Goal: Task Accomplishment & Management: Complete application form

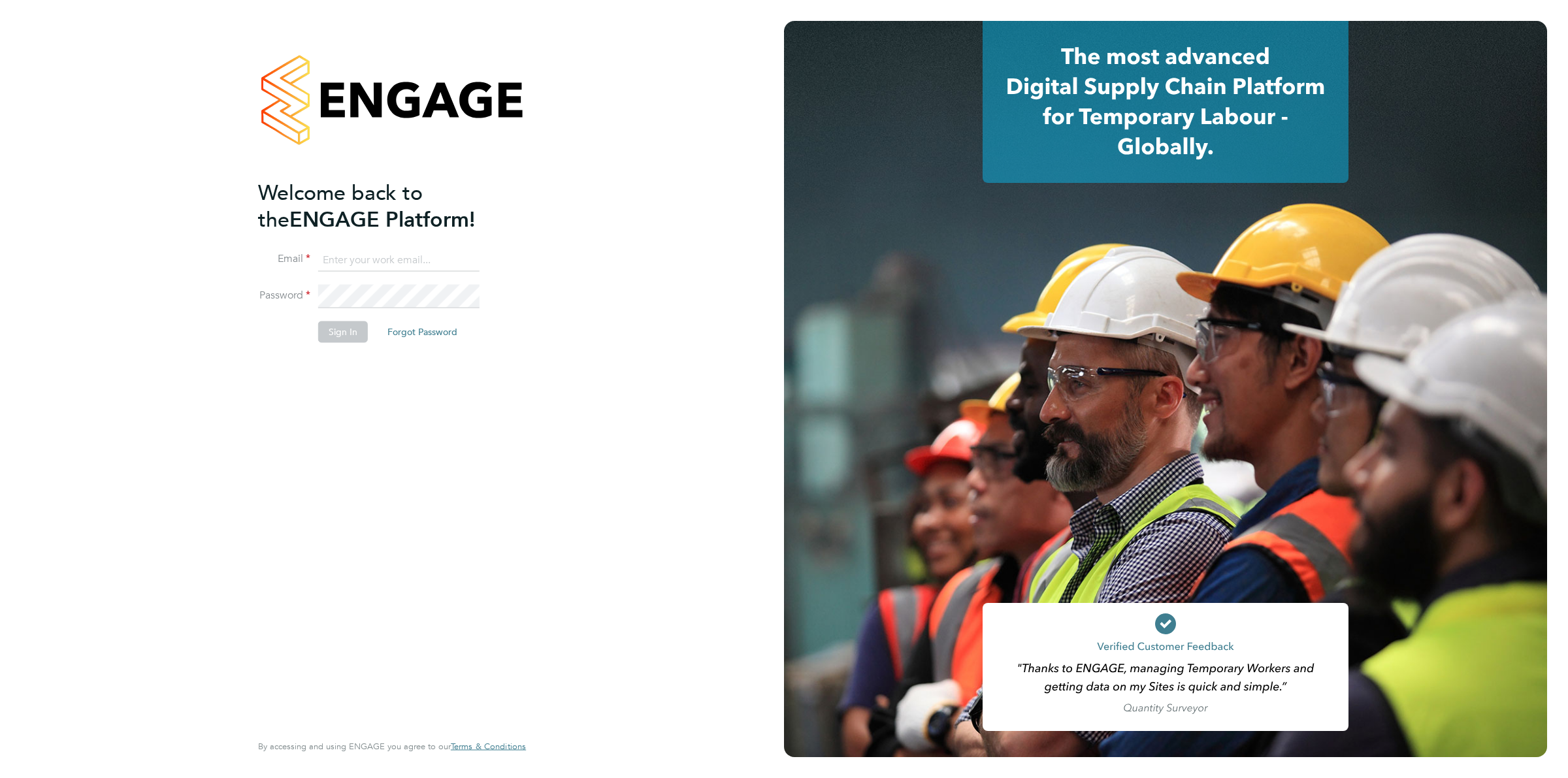
type input "grichardson@fr-group.co.uk"
click at [353, 324] on button "Sign In" at bounding box center [342, 332] width 49 height 21
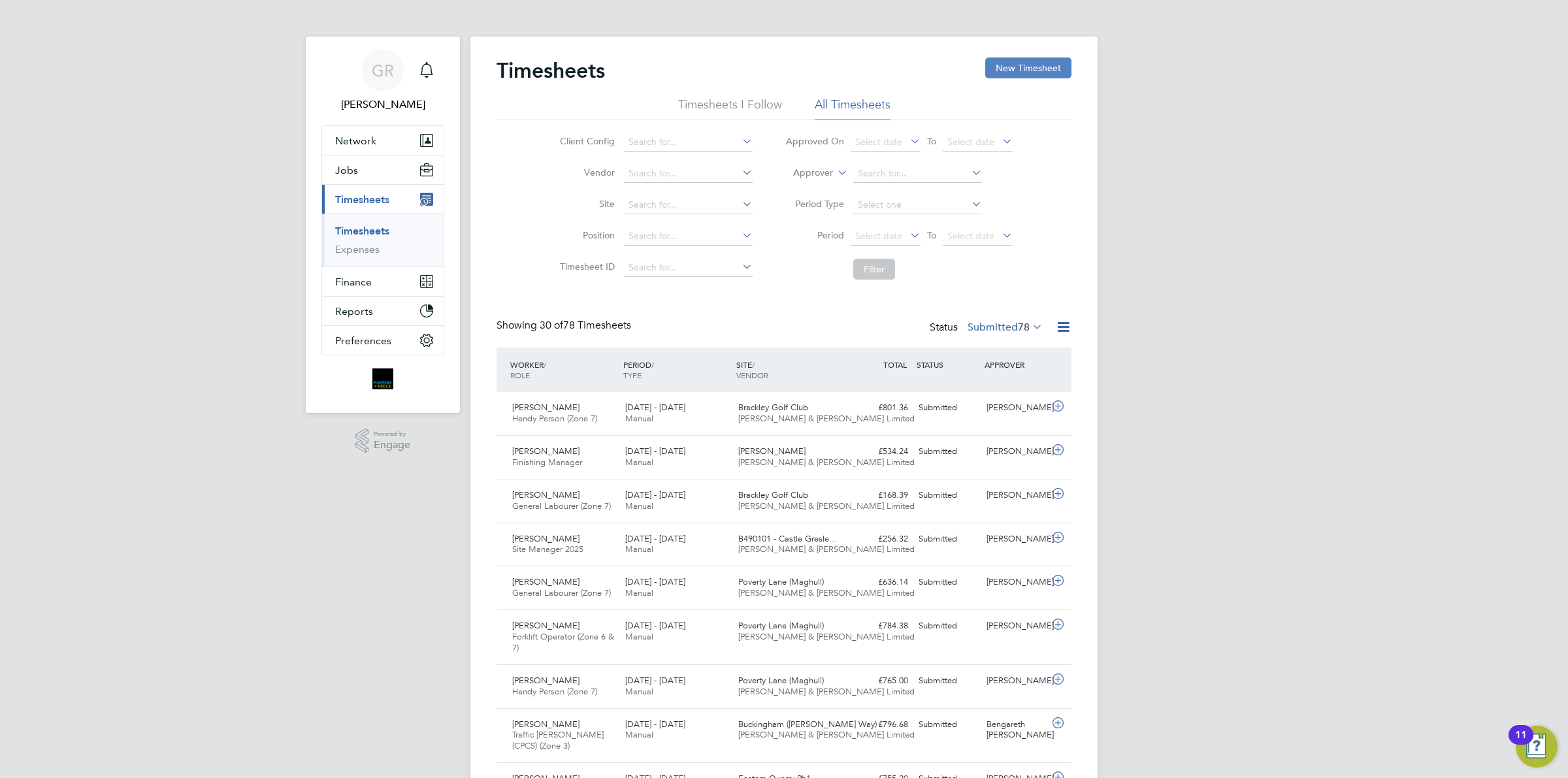
click at [1008, 63] on button "New Timesheet" at bounding box center [1028, 67] width 86 height 21
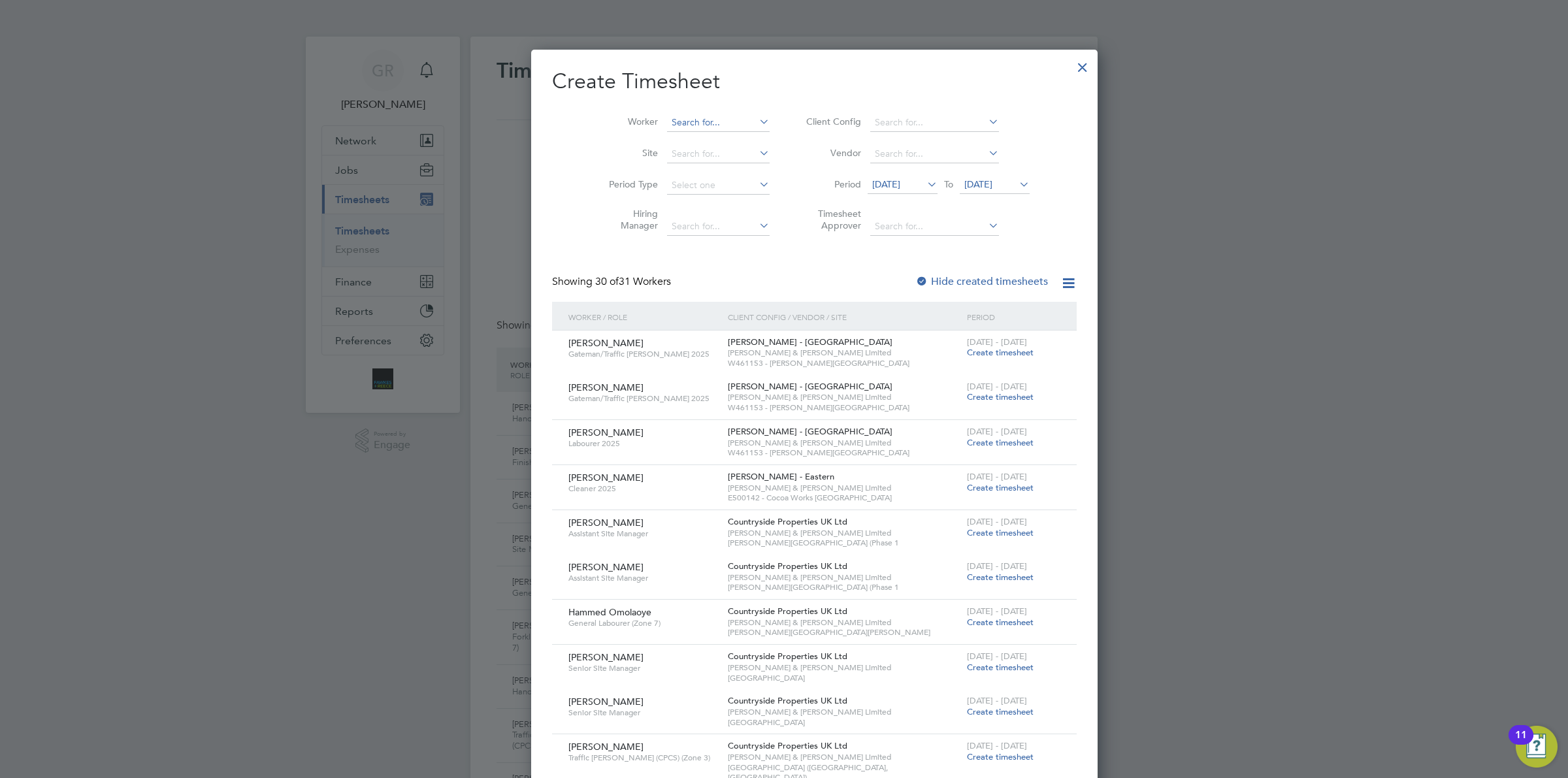
click at [667, 119] on input at bounding box center [718, 123] width 102 height 19
click at [662, 138] on b "Junior" at bounding box center [654, 140] width 27 height 11
type input "[PERSON_NAME]"
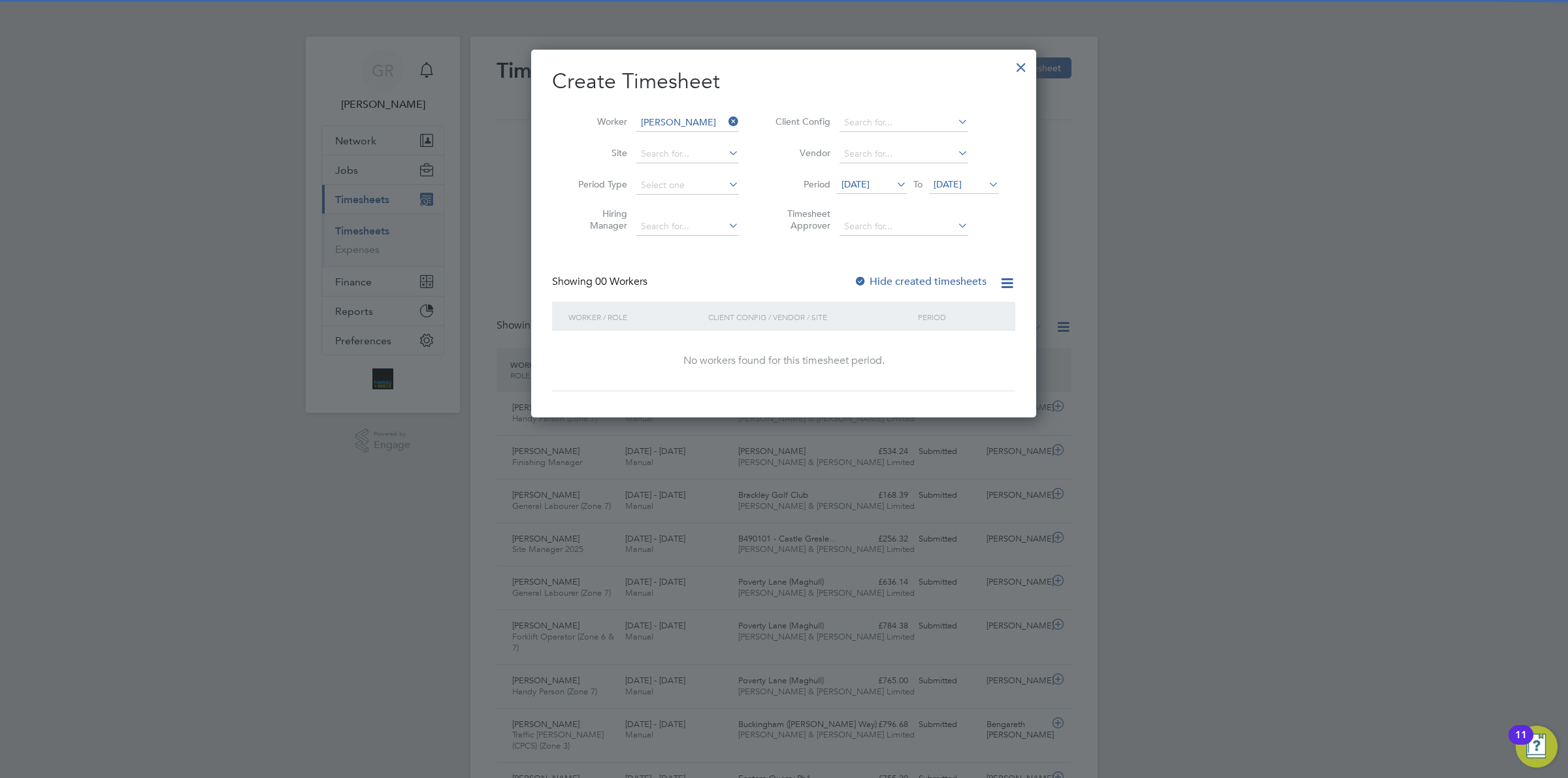
click at [871, 189] on span "[DATE]" at bounding box center [872, 185] width 70 height 18
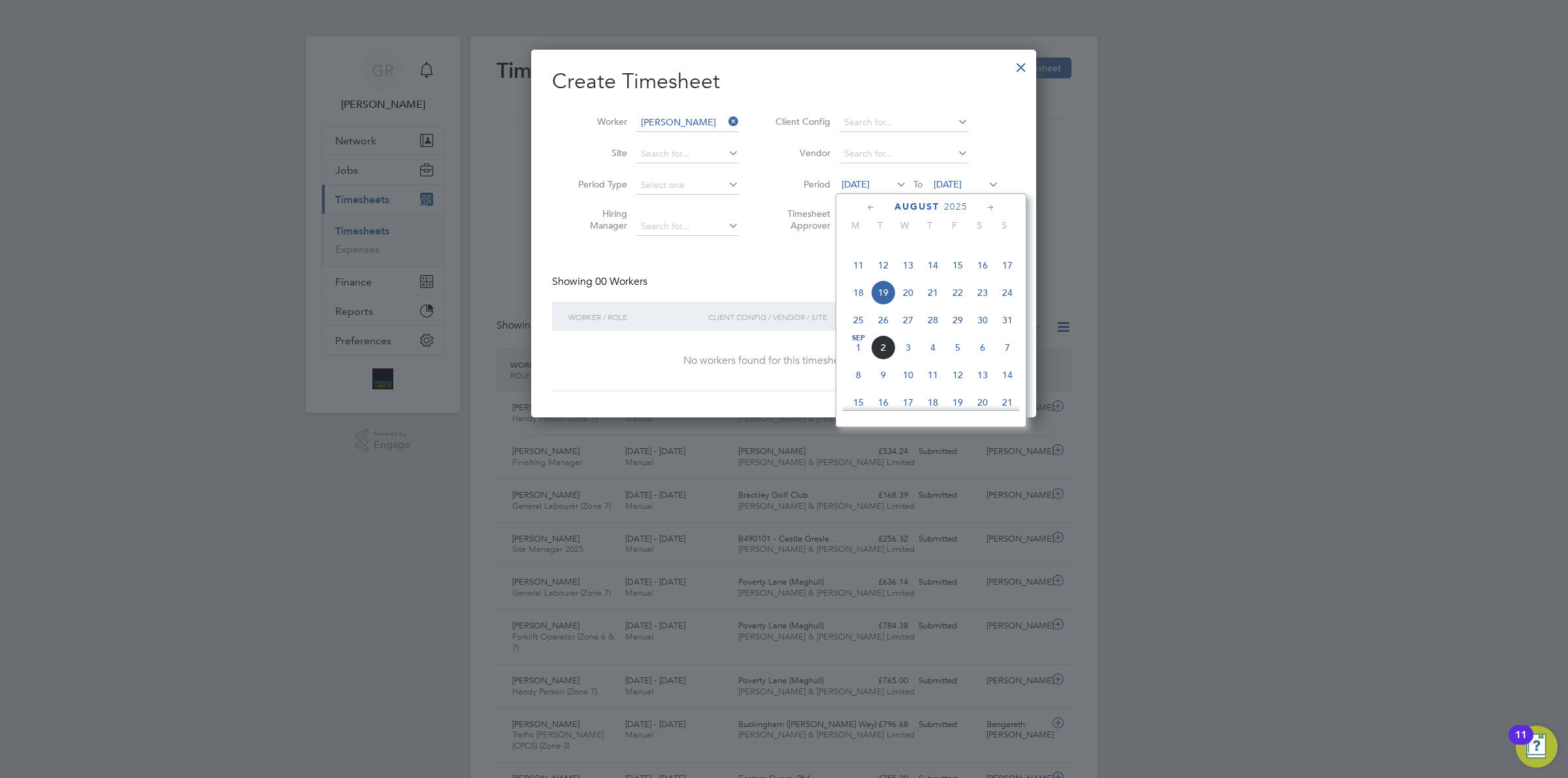
click at [856, 332] on span "25" at bounding box center [858, 320] width 25 height 25
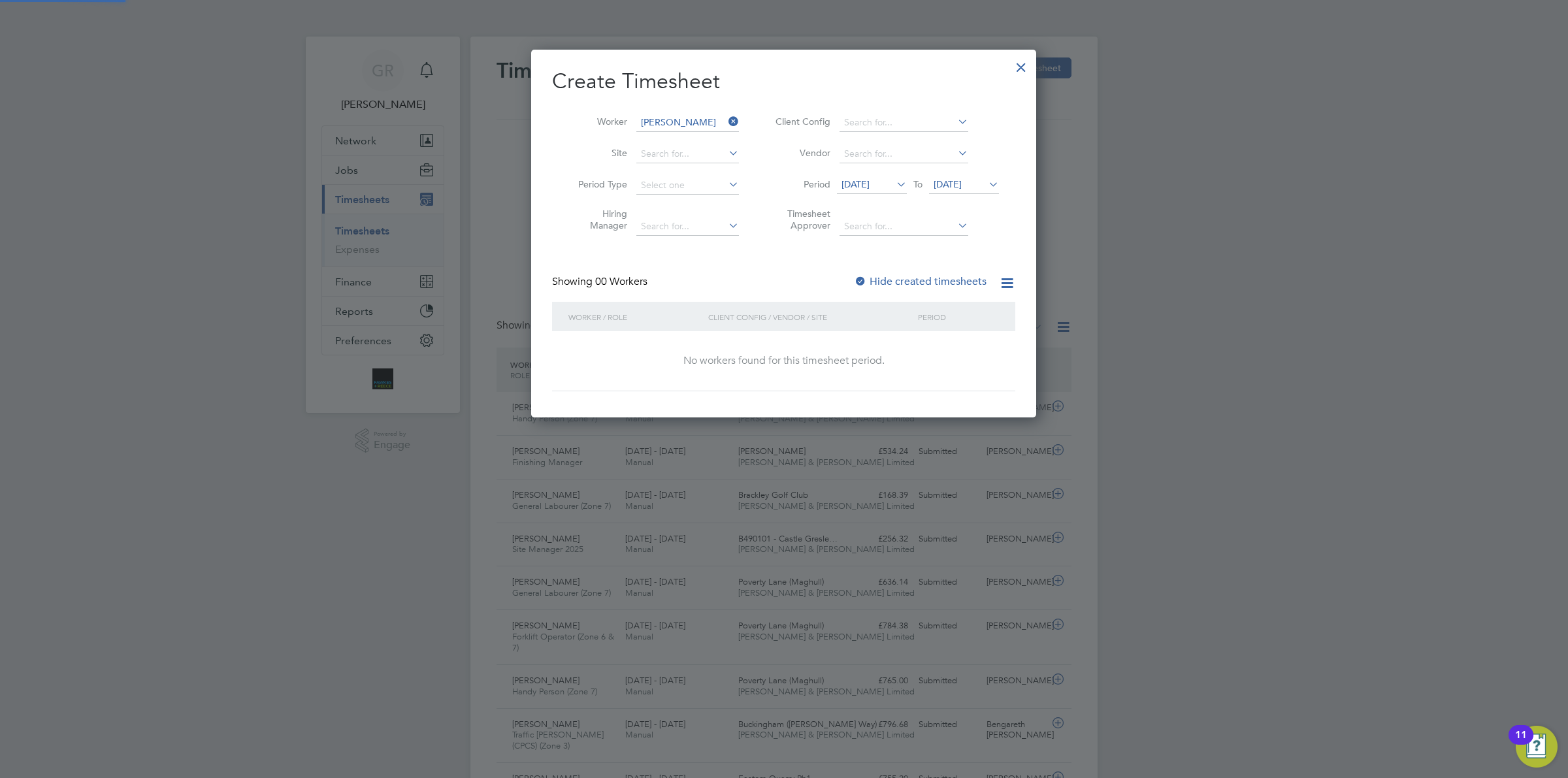
click at [949, 182] on span "[DATE]" at bounding box center [947, 184] width 28 height 11
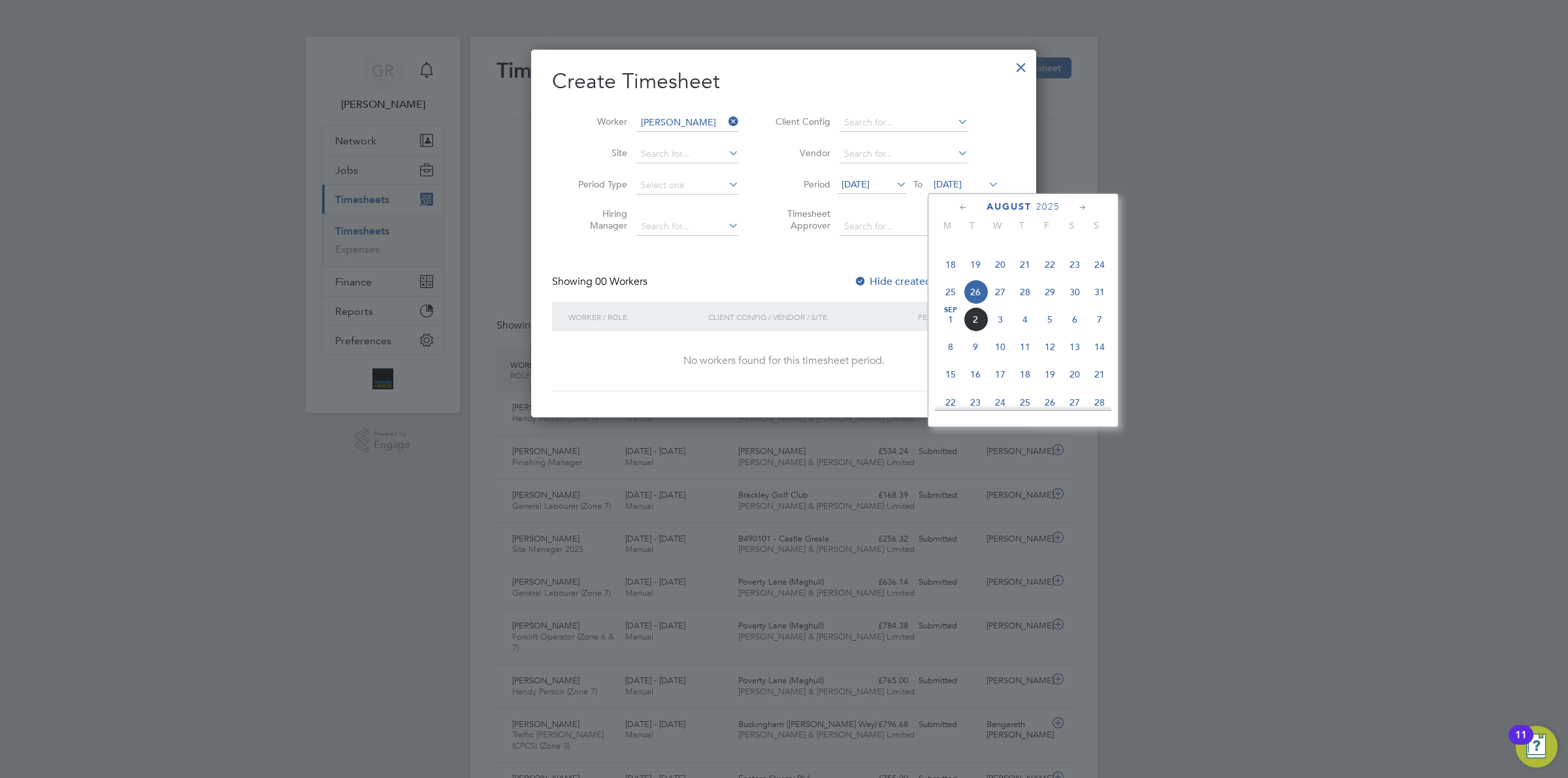
click at [1102, 304] on span "31" at bounding box center [1100, 292] width 25 height 25
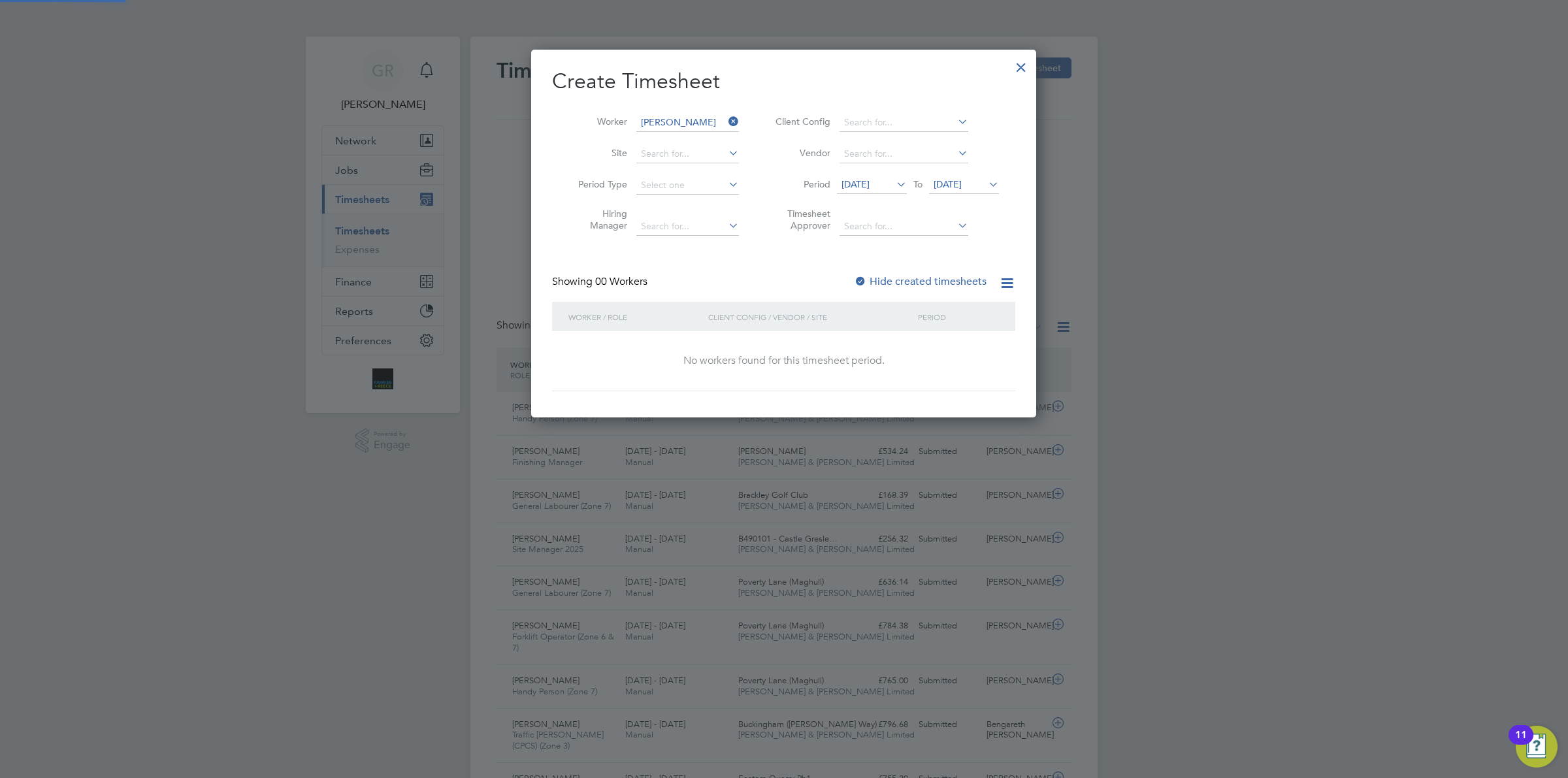
click at [889, 275] on label "Hide created timesheets" at bounding box center [920, 282] width 133 height 13
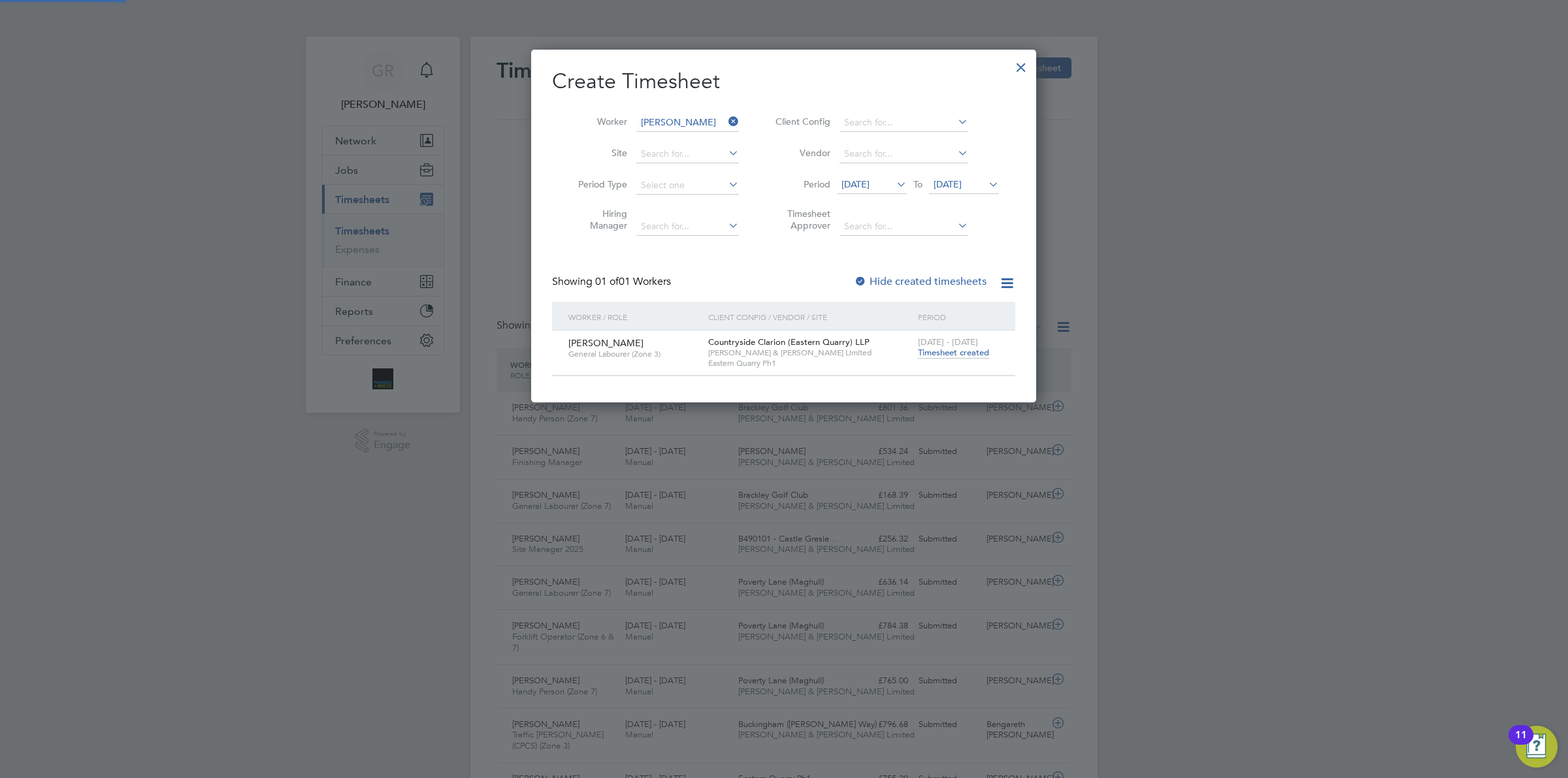
click at [958, 353] on span "Timesheet created" at bounding box center [953, 352] width 71 height 11
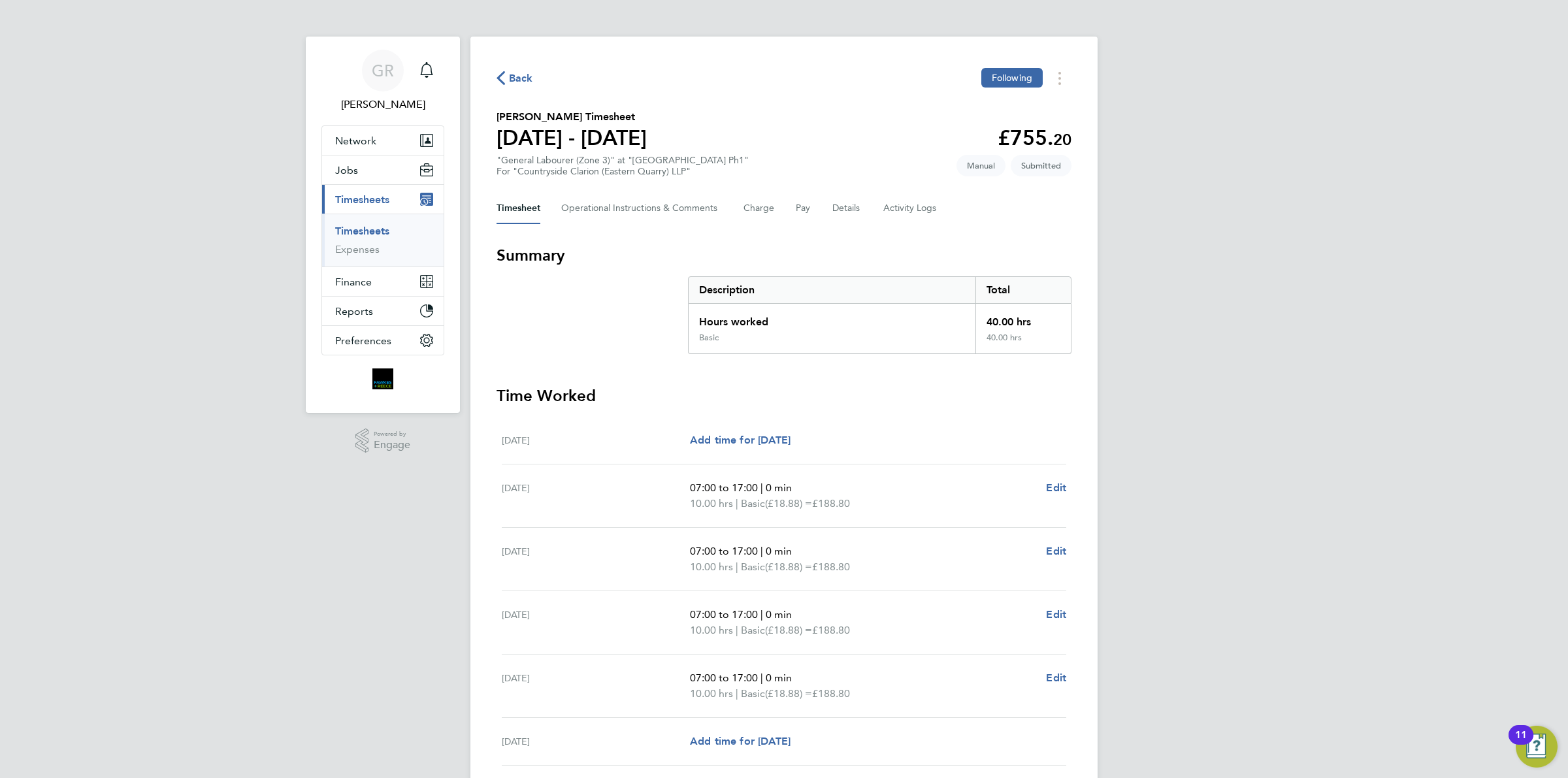
click at [518, 82] on span "Back" at bounding box center [521, 78] width 24 height 16
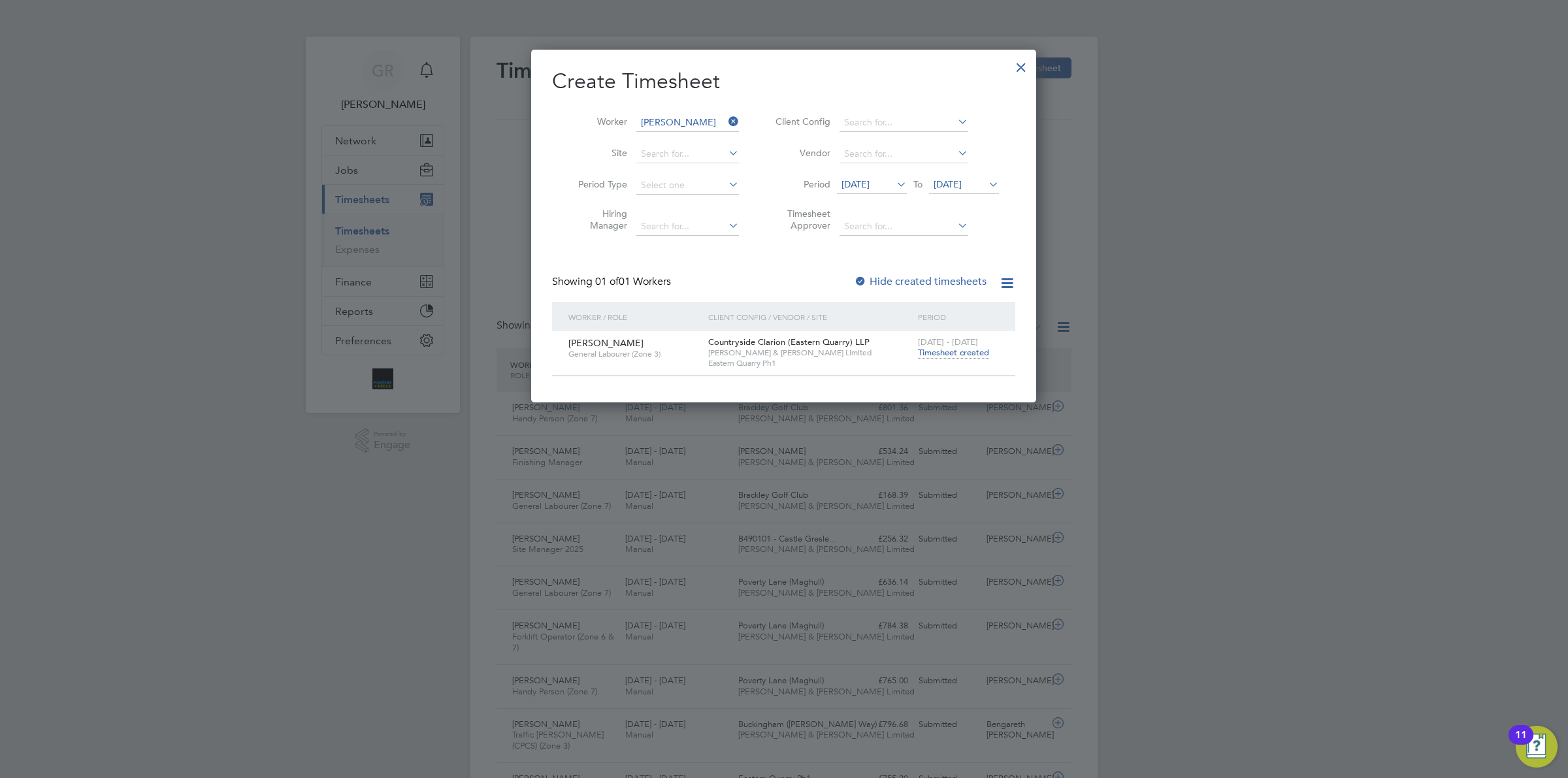
click at [737, 112] on li "Worker [PERSON_NAME]" at bounding box center [654, 123] width 203 height 32
click at [726, 115] on icon at bounding box center [726, 122] width 0 height 19
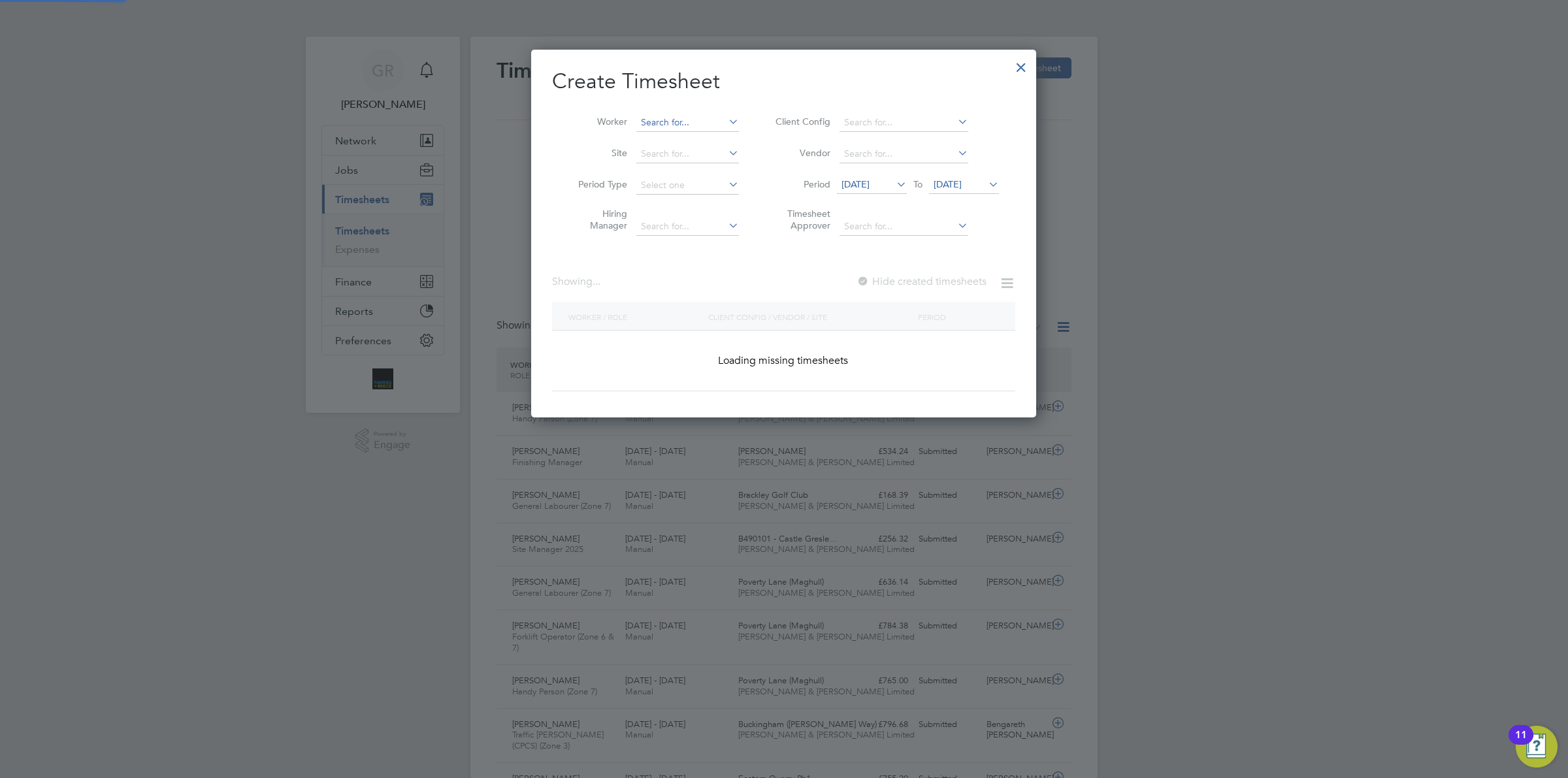
click at [696, 120] on input at bounding box center [687, 123] width 102 height 19
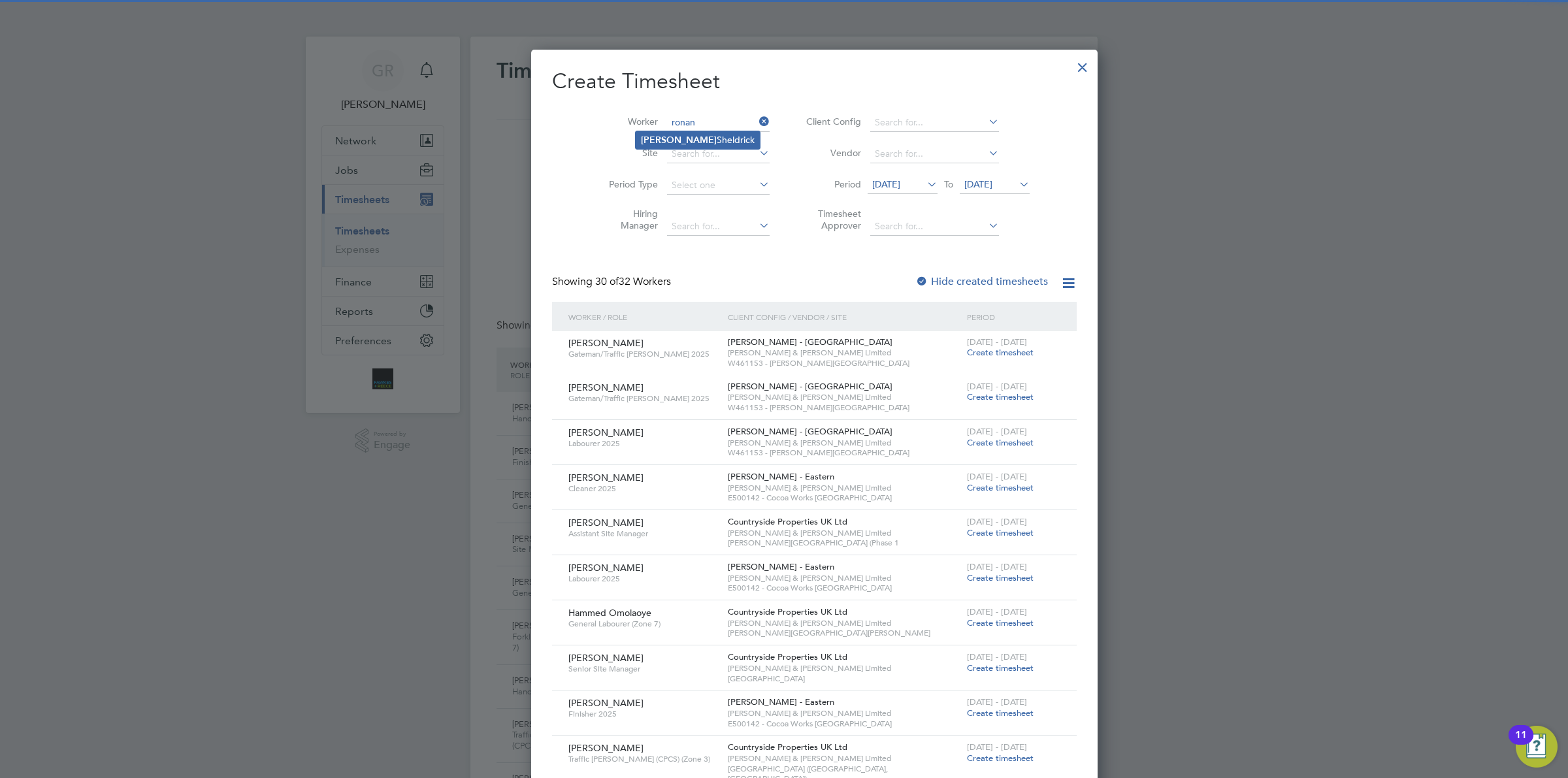
click at [691, 141] on li "[PERSON_NAME]" at bounding box center [697, 140] width 124 height 18
type input "[PERSON_NAME]"
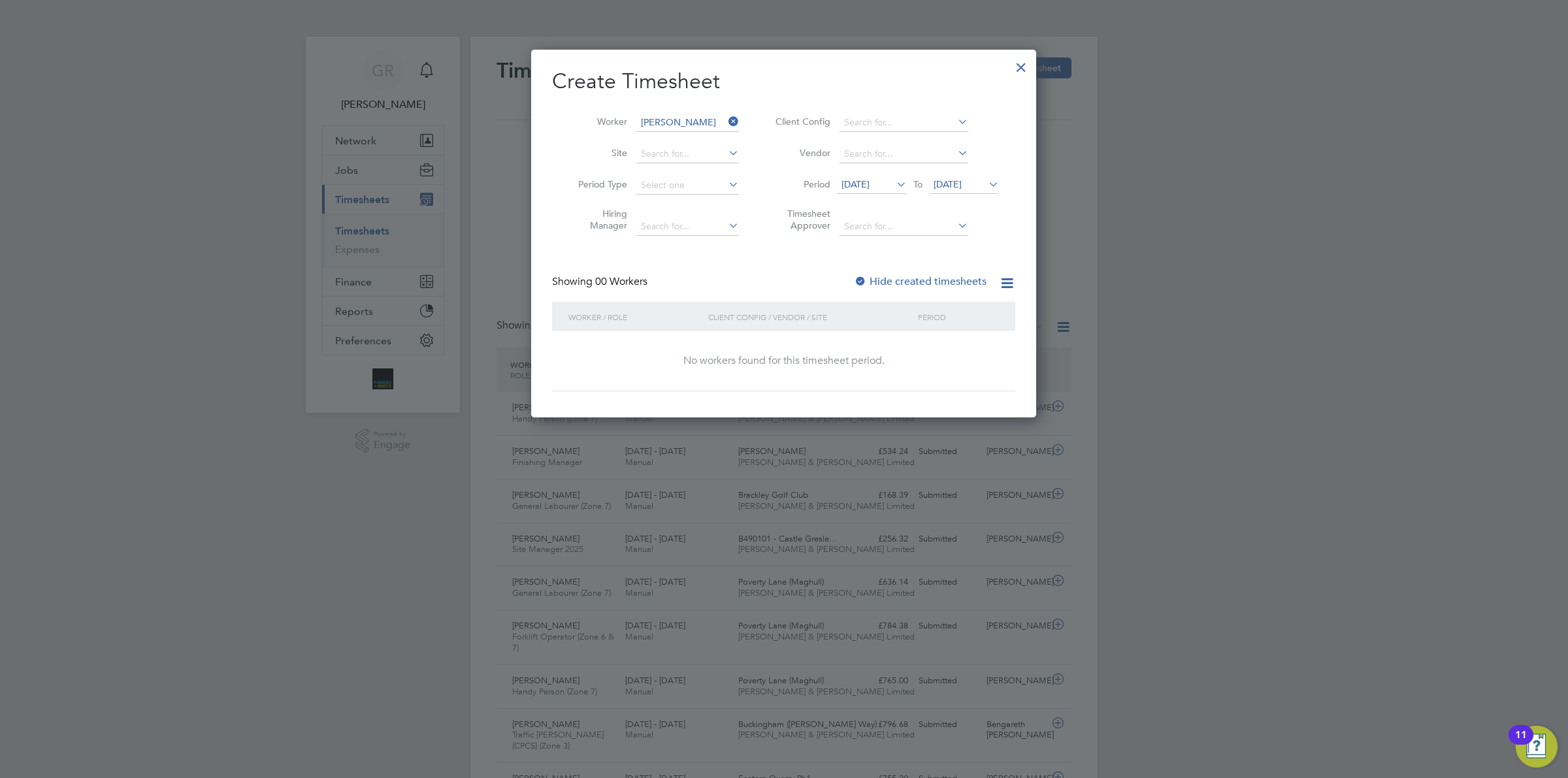
click at [933, 282] on label "Hide created timesheets" at bounding box center [920, 282] width 133 height 13
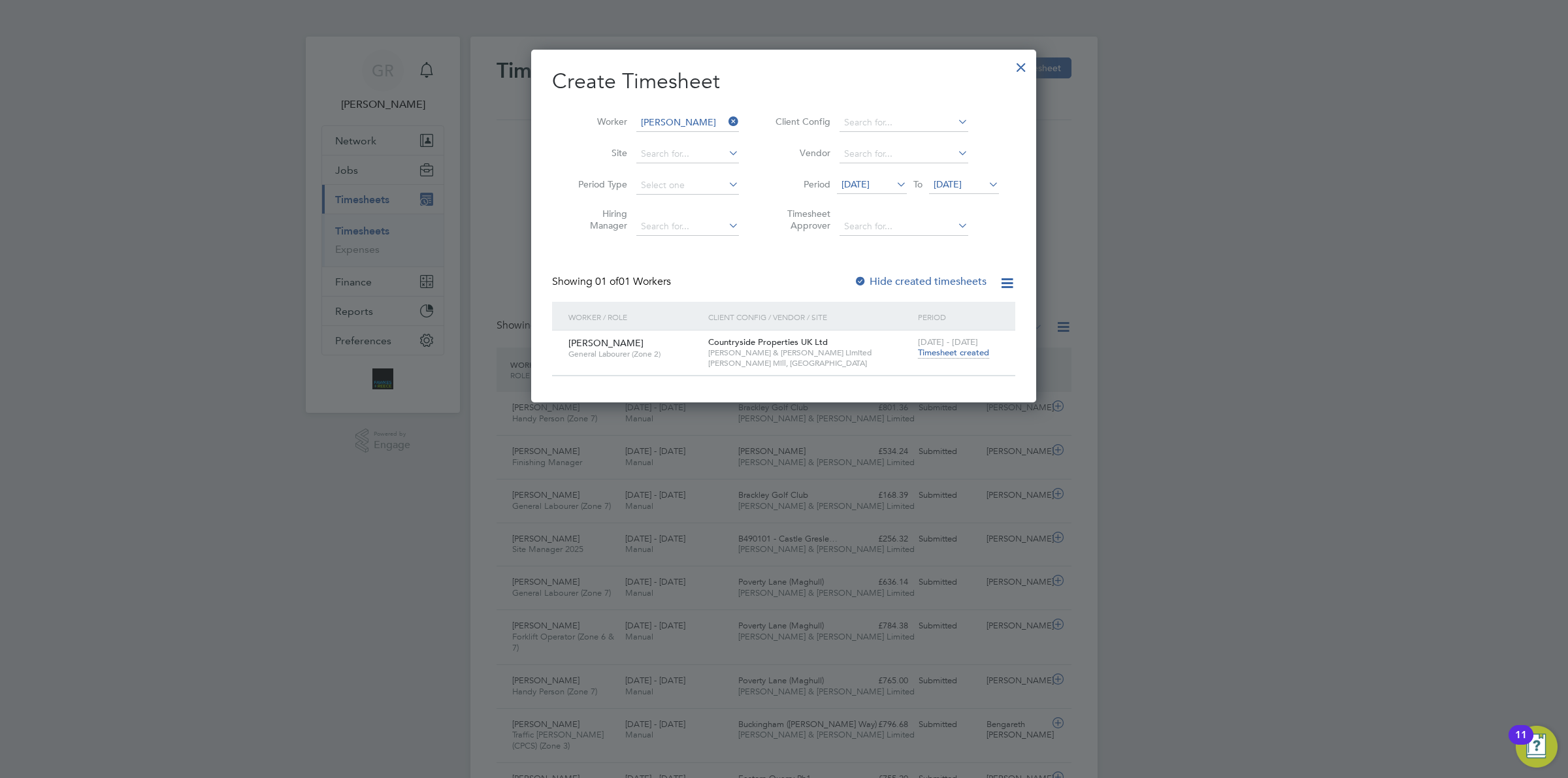
click at [945, 354] on span "Timesheet created" at bounding box center [953, 352] width 71 height 11
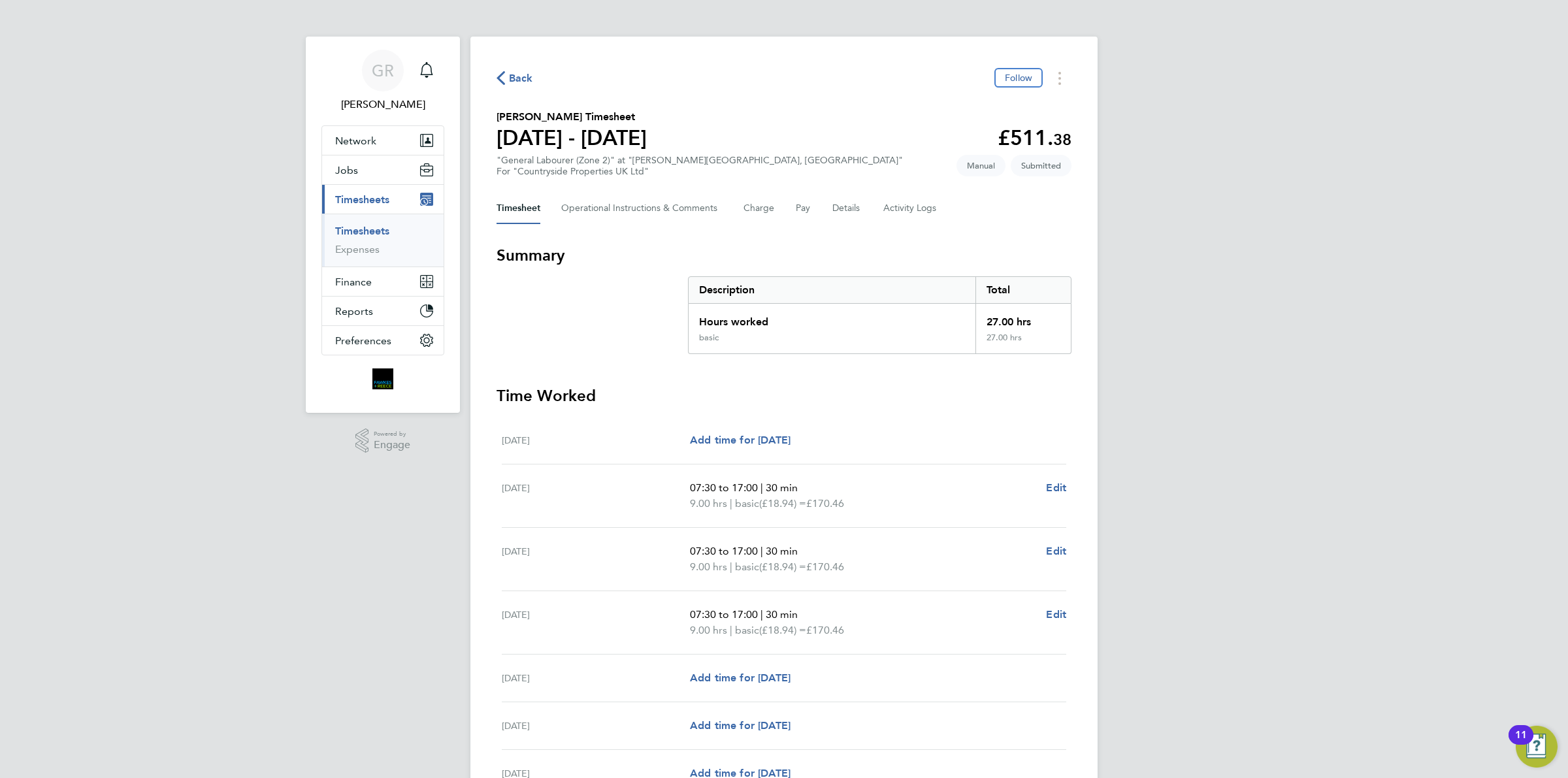
click at [520, 79] on span "Back" at bounding box center [521, 78] width 24 height 16
